Goal: Navigation & Orientation: Find specific page/section

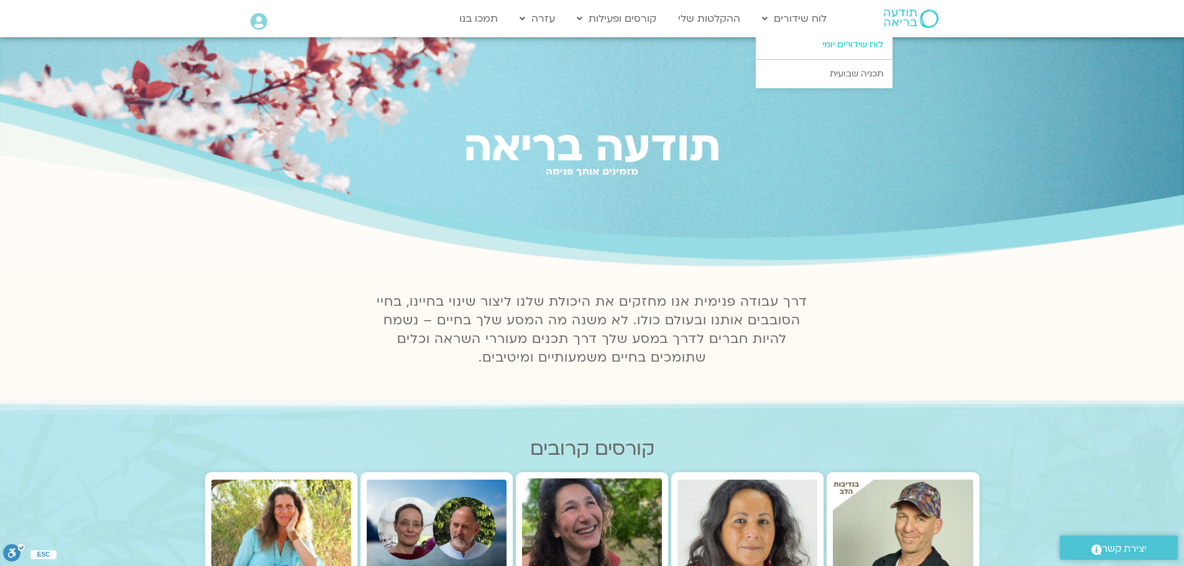
click at [832, 50] on link "לוח שידורים יומי" at bounding box center [824, 44] width 137 height 29
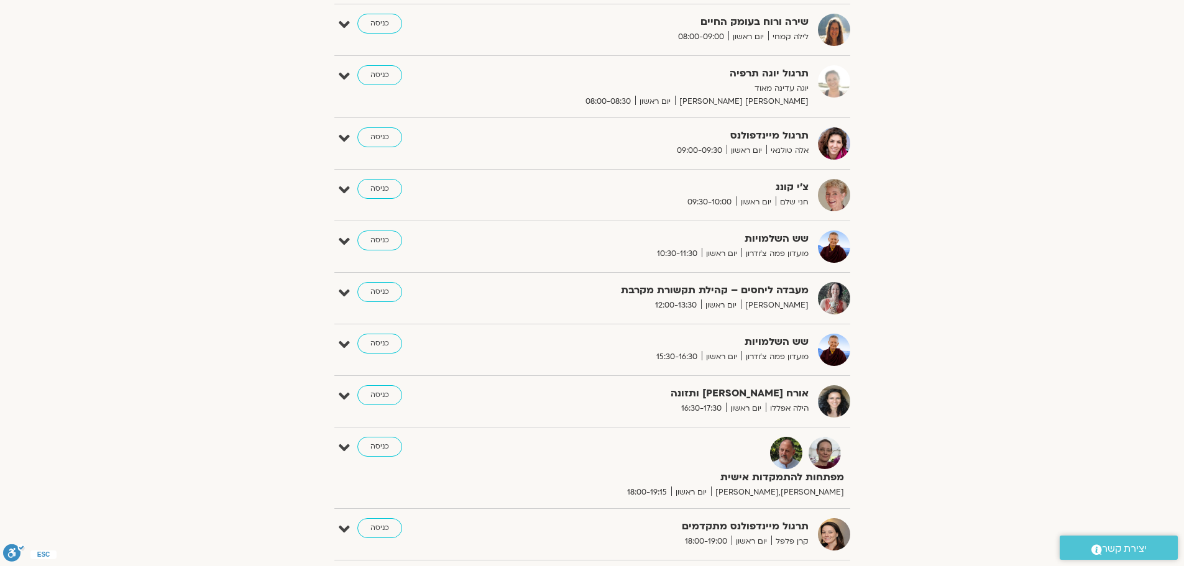
scroll to position [497, 0]
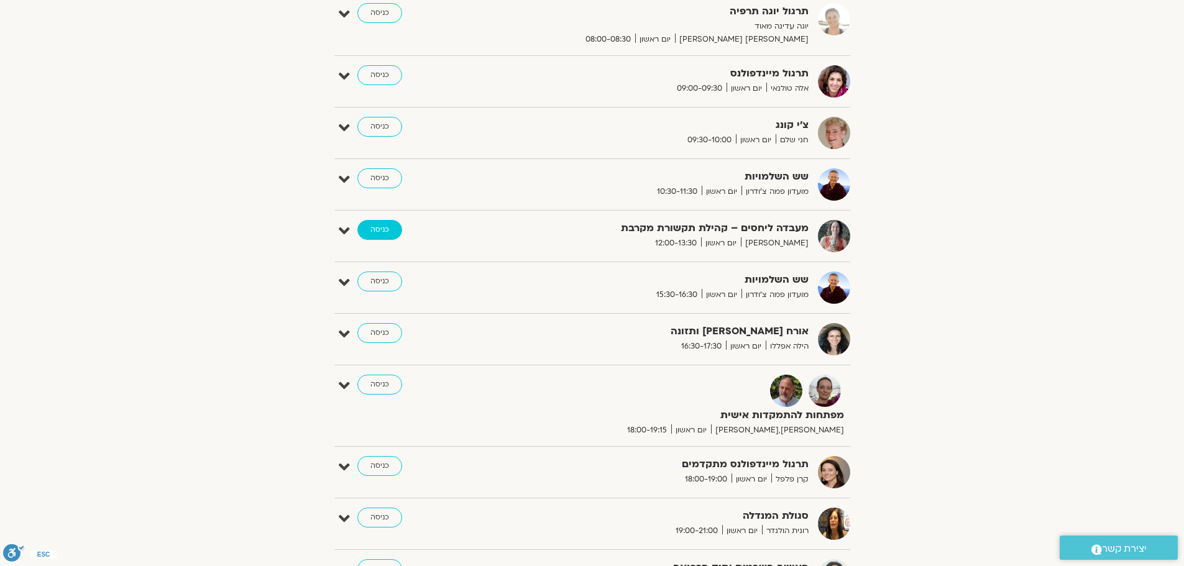
click at [385, 235] on link "כניסה" at bounding box center [379, 230] width 45 height 20
